Goal: Task Accomplishment & Management: Manage account settings

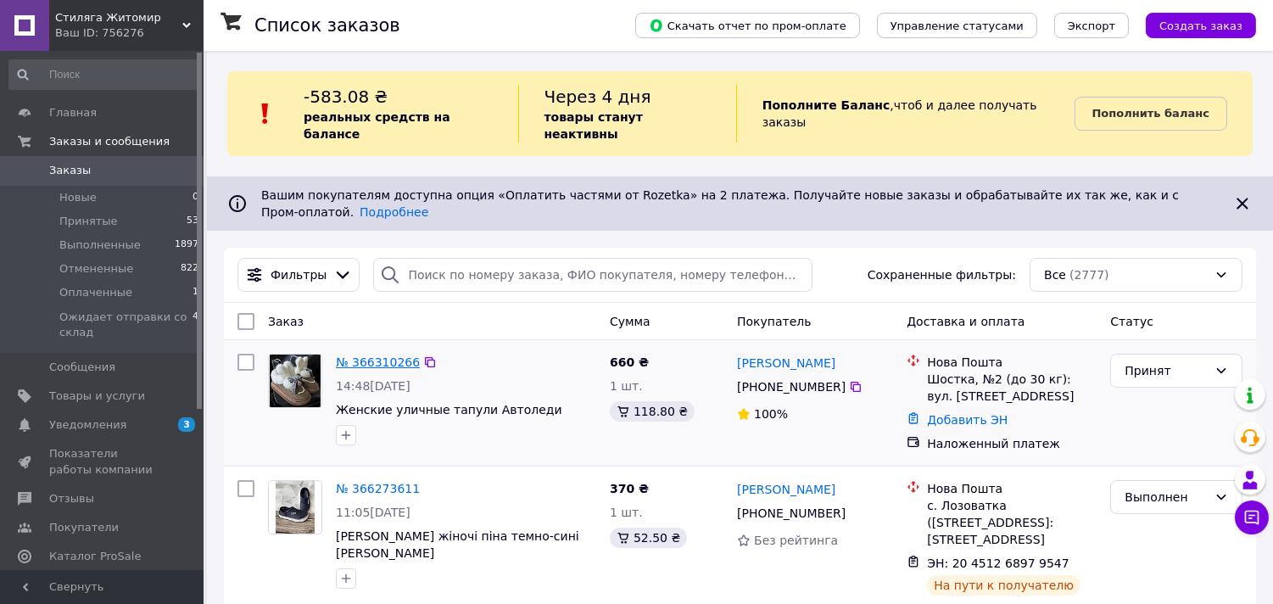
click at [382, 355] on link "№ 366310266" at bounding box center [378, 362] width 84 height 14
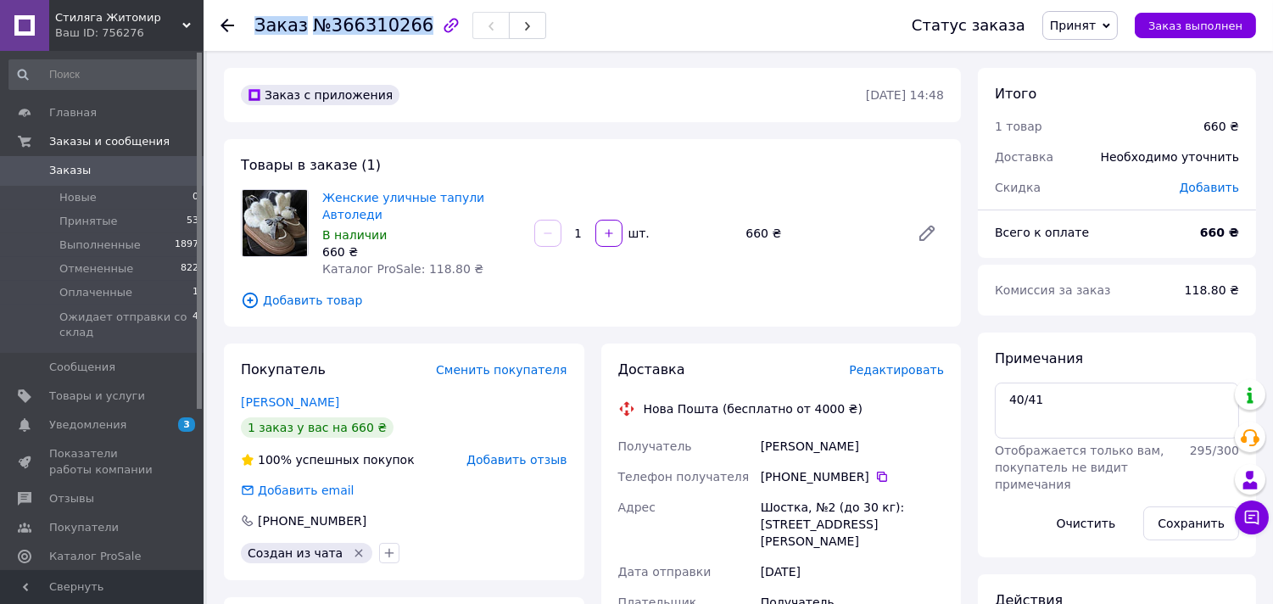
drag, startPoint x: 250, startPoint y: 26, endPoint x: 409, endPoint y: 28, distance: 158.6
click at [409, 28] on div "Заказ №366310266 Статус заказа Принят Выполнен Отменен Оплаченный Ожидает отпра…" at bounding box center [739, 25] width 1036 height 51
copy h1 "Заказ №366310266"
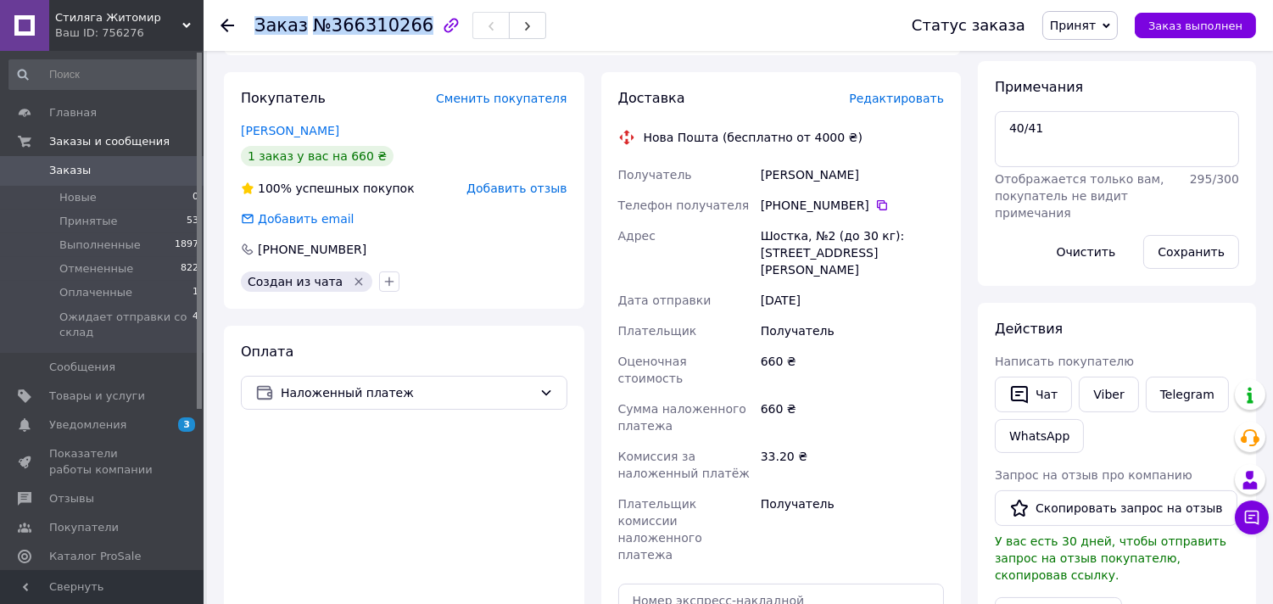
scroll to position [275, 0]
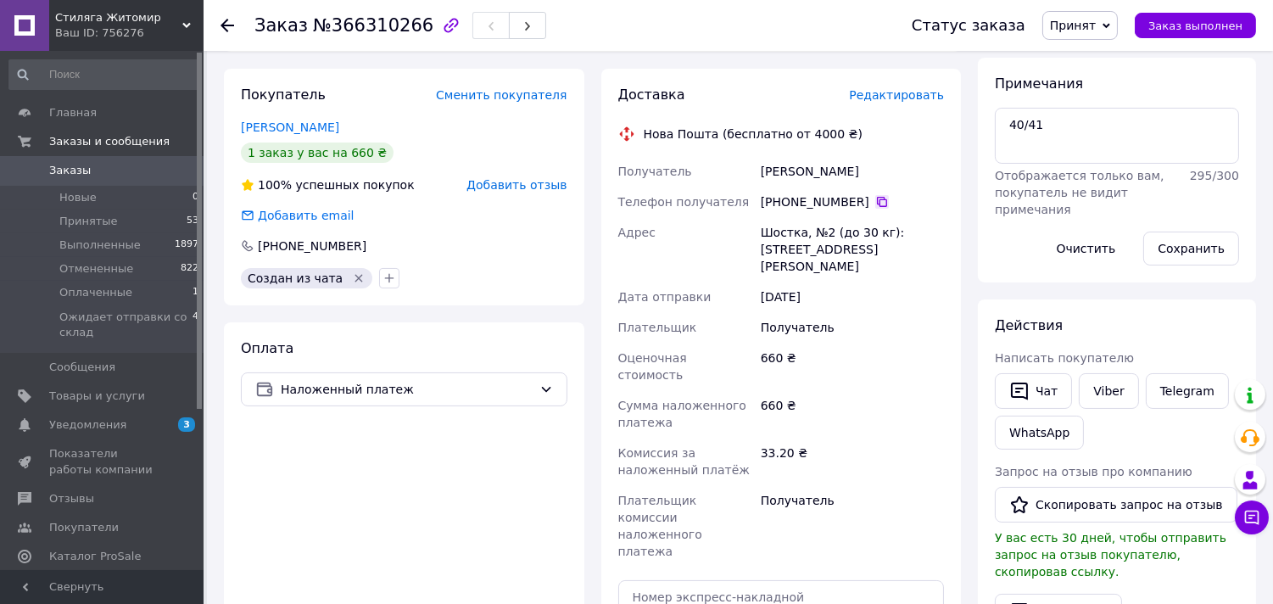
click at [875, 195] on icon at bounding box center [882, 202] width 14 height 14
drag, startPoint x: 750, startPoint y: 154, endPoint x: 819, endPoint y: 151, distance: 69.6
click at [819, 156] on div "Получатель [PERSON_NAME] Телефон получателя [PHONE_NUMBER]   Адрес Шостка, №2 (…" at bounding box center [781, 361] width 333 height 410
copy div "Получатель [PERSON_NAME]"
drag, startPoint x: 886, startPoint y: 154, endPoint x: 819, endPoint y: 153, distance: 67.0
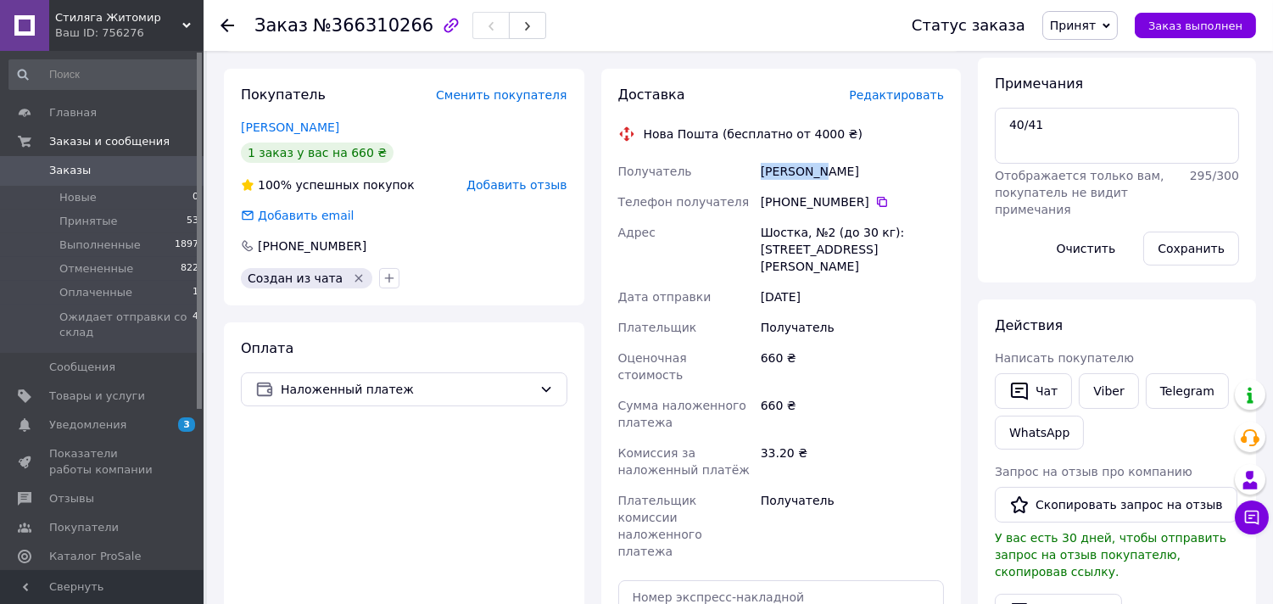
click at [819, 156] on div "[PERSON_NAME]" at bounding box center [852, 171] width 190 height 31
copy div "[PERSON_NAME]"
drag, startPoint x: 750, startPoint y: 215, endPoint x: 801, endPoint y: 212, distance: 50.9
click at [801, 212] on div "Получатель [PERSON_NAME] Телефон получателя [PHONE_NUMBER]   Адрес Шостка, №2 (…" at bounding box center [781, 361] width 333 height 410
copy div "[PERSON_NAME]"
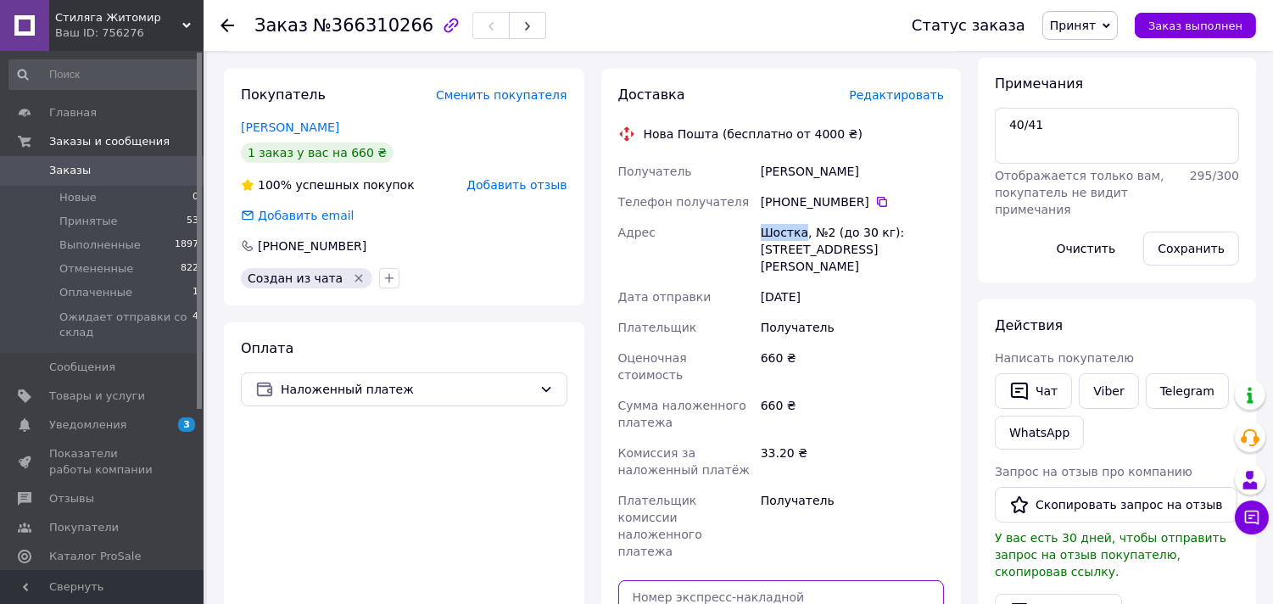
click at [711, 580] on input "text" at bounding box center [781, 597] width 327 height 34
paste input "20451269122272"
type input "20451269122272"
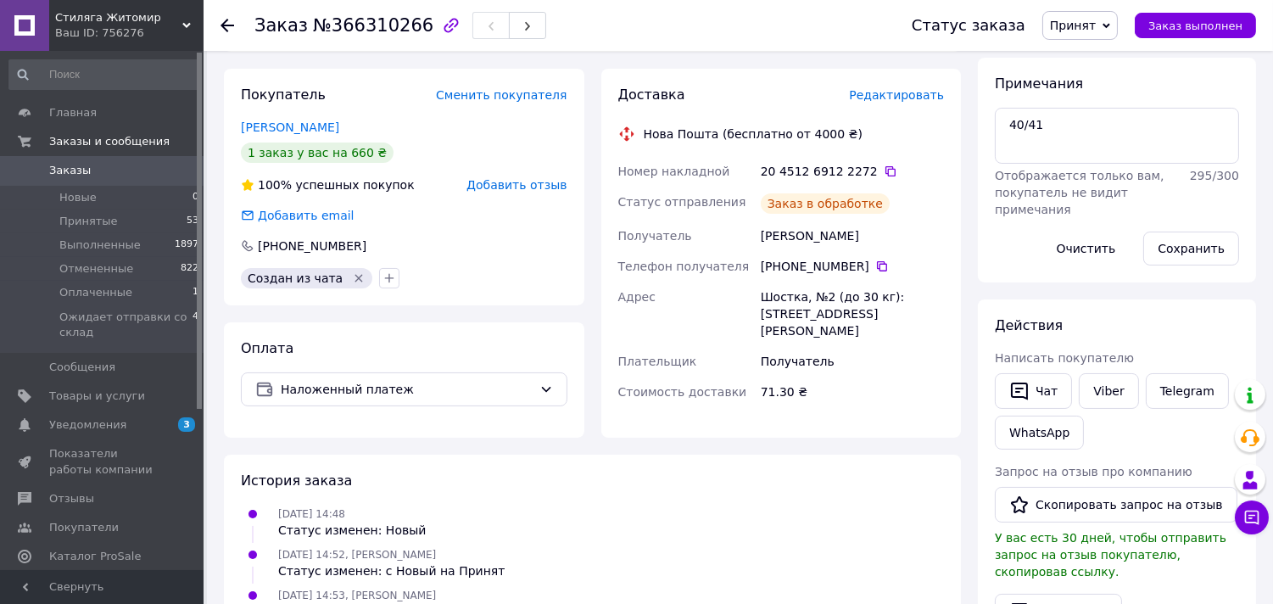
click at [1096, 25] on span "Принят" at bounding box center [1073, 26] width 46 height 14
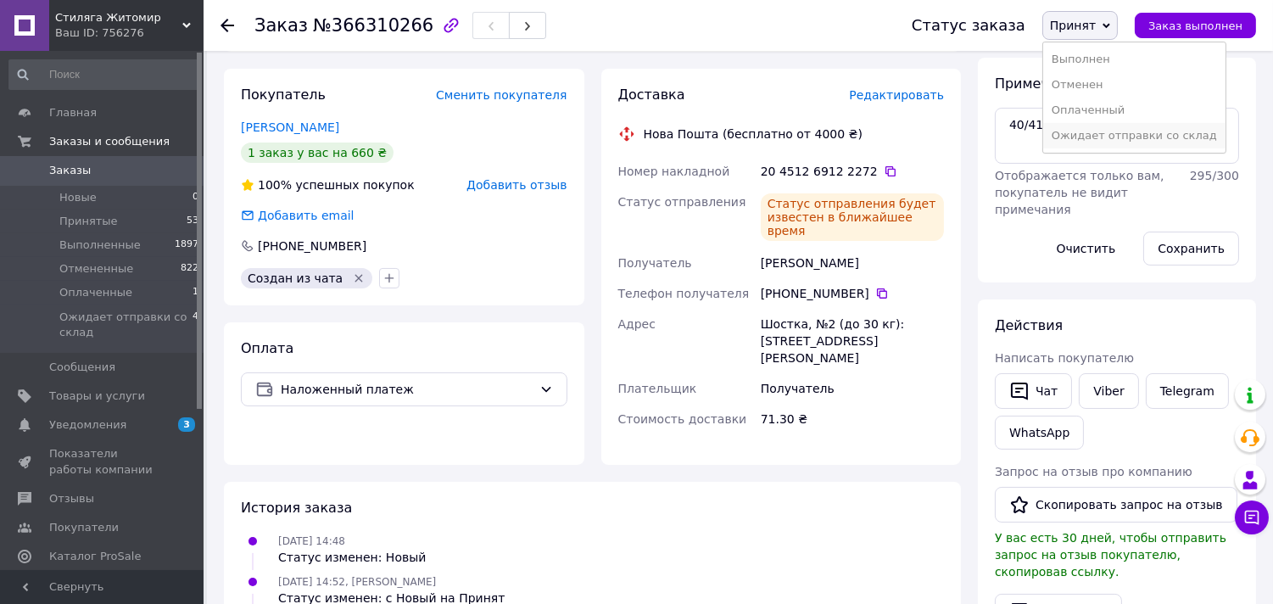
click at [1120, 127] on li "Ожидает отправки со склад" at bounding box center [1134, 135] width 182 height 25
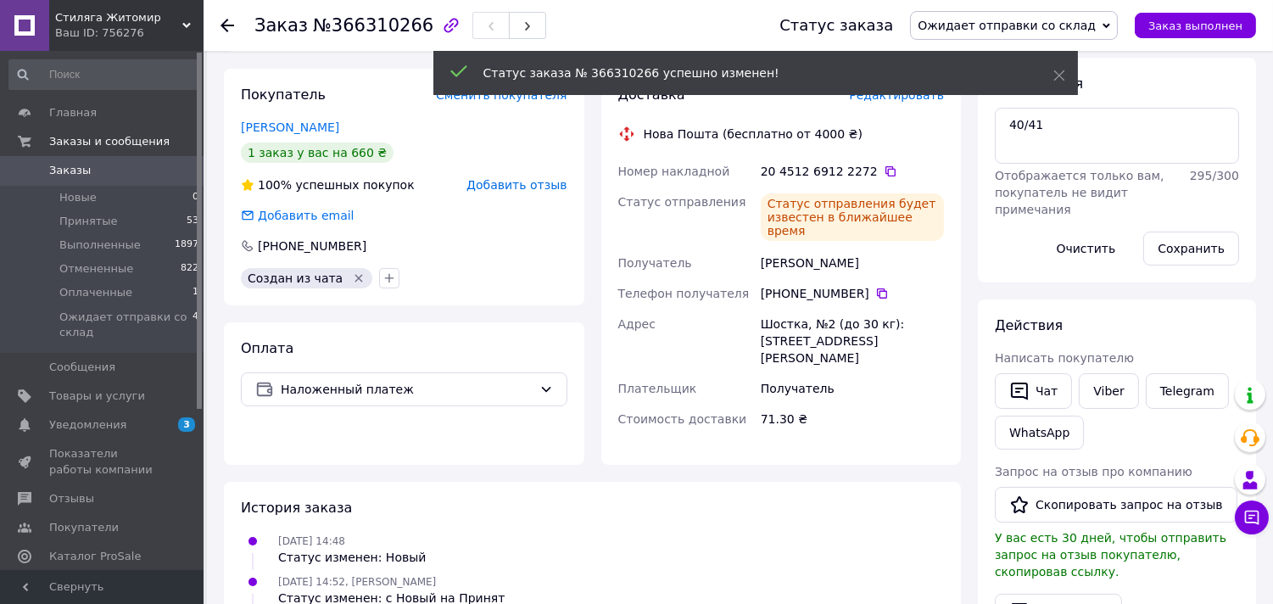
click at [113, 173] on span "Заказы" at bounding box center [103, 170] width 108 height 15
